Goal: Information Seeking & Learning: Learn about a topic

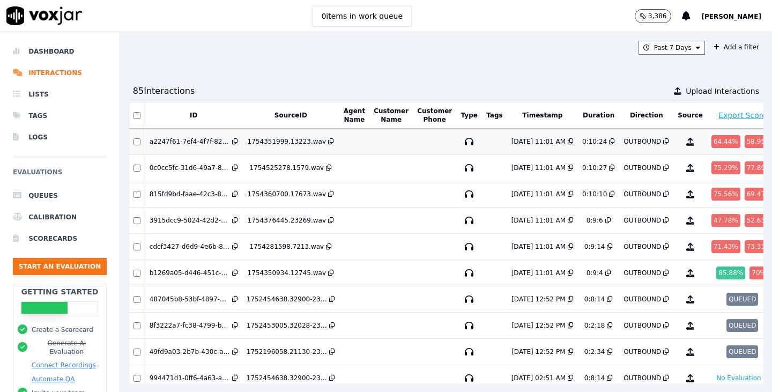
click at [371, 143] on td at bounding box center [390, 142] width 43 height 26
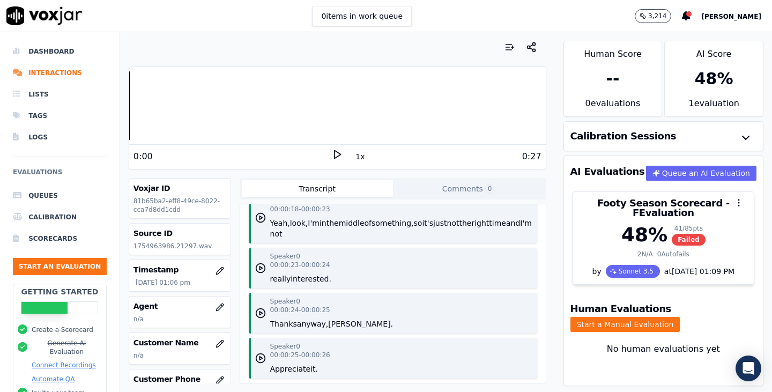
scroll to position [619, 0]
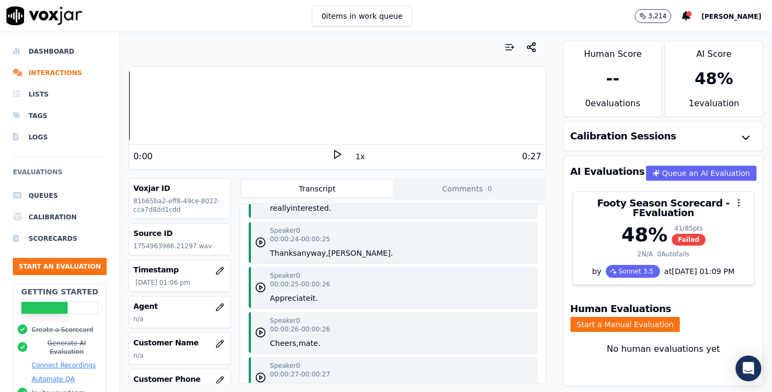
click at [332, 153] on icon at bounding box center [337, 154] width 11 height 11
click at [338, 153] on rect at bounding box center [339, 154] width 2 height 7
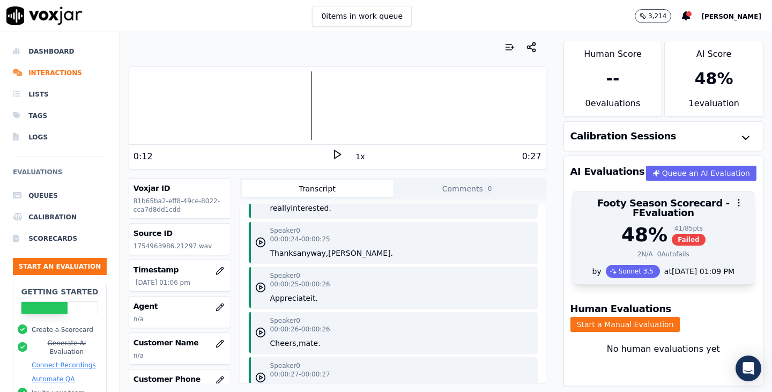
scroll to position [27, 0]
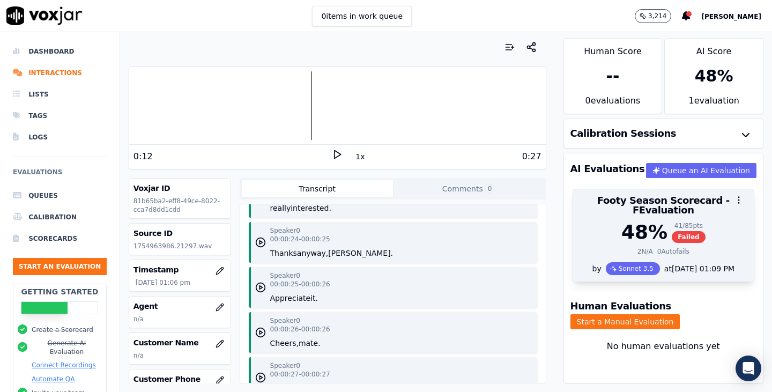
click at [706, 247] on div "2 N/A 0 Autofails" at bounding box center [664, 251] width 168 height 9
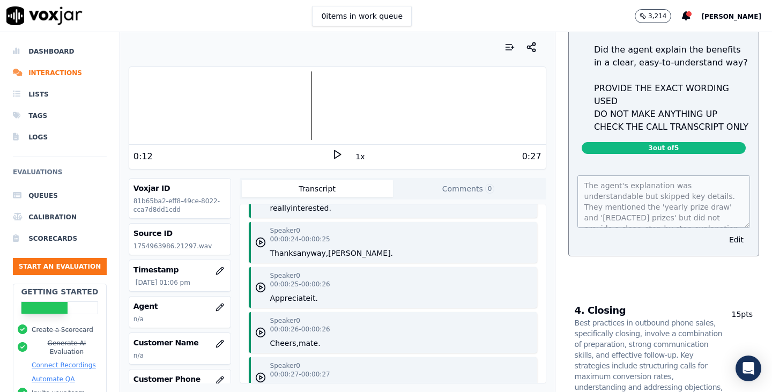
scroll to position [4128, 0]
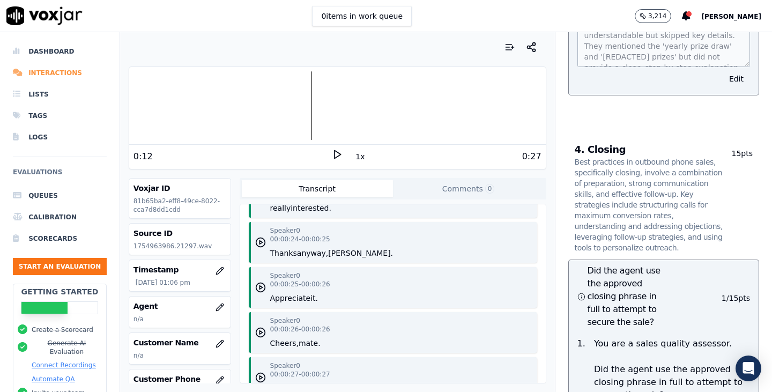
click at [61, 71] on li "Interactions" at bounding box center [60, 72] width 94 height 21
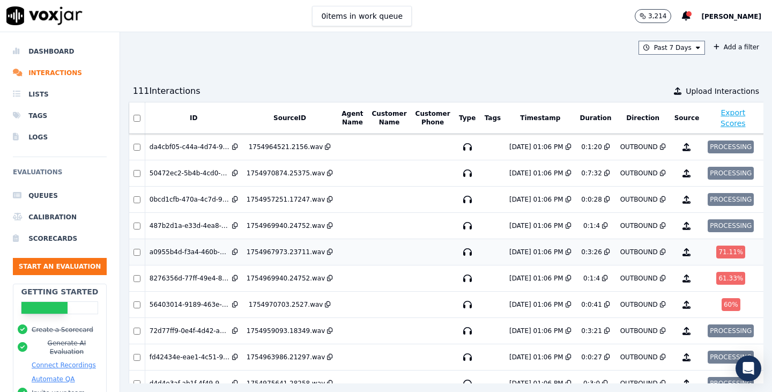
click at [368, 248] on td at bounding box center [389, 252] width 43 height 26
click at [340, 281] on td at bounding box center [352, 278] width 30 height 26
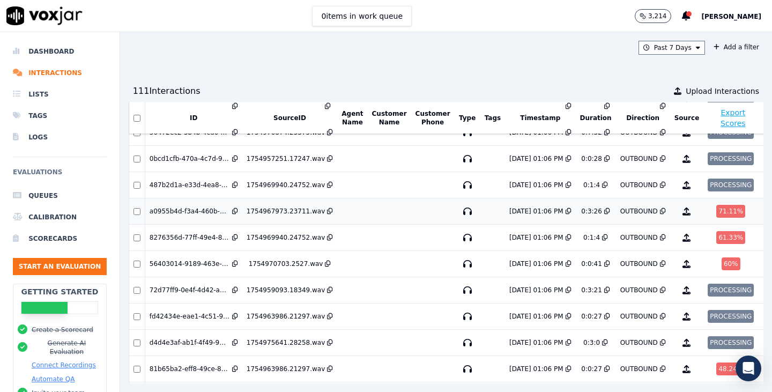
scroll to position [161, 0]
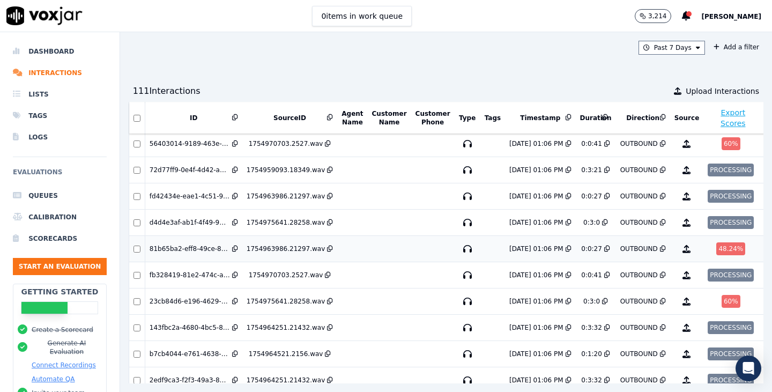
click at [260, 241] on td "1754963986.21297.wav" at bounding box center [289, 249] width 95 height 26
click at [342, 300] on td at bounding box center [352, 301] width 30 height 26
